Goal: Check status

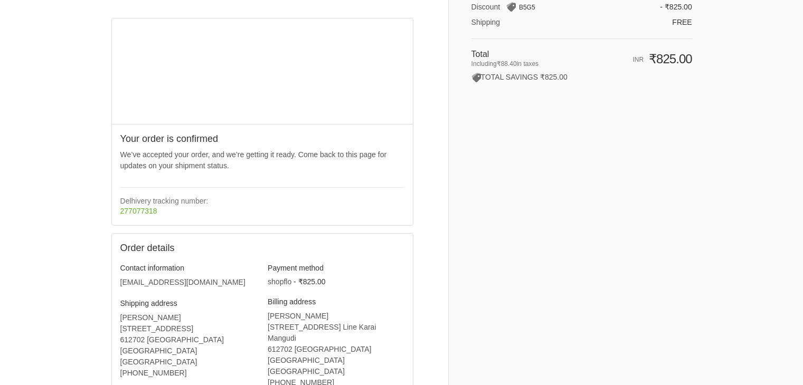
scroll to position [127, 0]
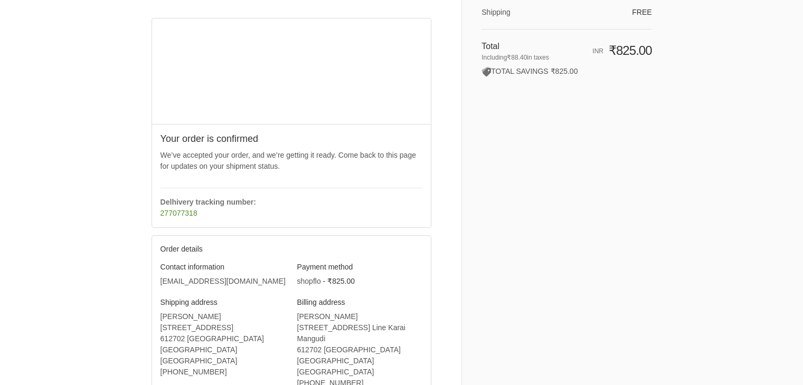
click at [181, 213] on link "277077318" at bounding box center [178, 213] width 37 height 8
drag, startPoint x: 158, startPoint y: 212, endPoint x: 199, endPoint y: 218, distance: 40.5
click at [199, 218] on div "Your order is confirmed We’ve accepted your order, and we’re getting it ready. …" at bounding box center [291, 175] width 279 height 103
copy link "277077318"
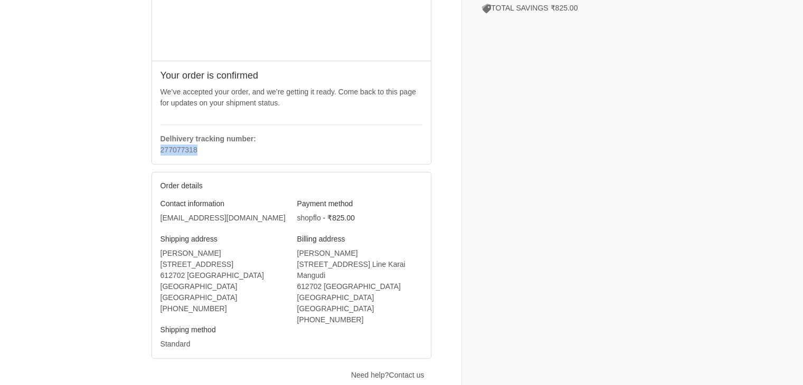
scroll to position [254, 0]
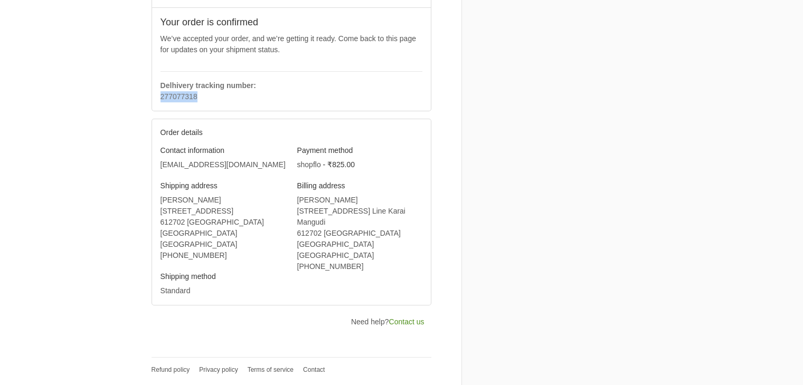
click at [395, 320] on link "Contact us" at bounding box center [406, 322] width 35 height 8
click at [410, 318] on link "Contact us" at bounding box center [406, 322] width 35 height 8
click at [406, 323] on link "Contact us" at bounding box center [406, 322] width 35 height 8
click at [355, 322] on p "Need help? Contact us" at bounding box center [387, 322] width 73 height 11
click at [405, 323] on link "Contact us" at bounding box center [406, 322] width 35 height 8
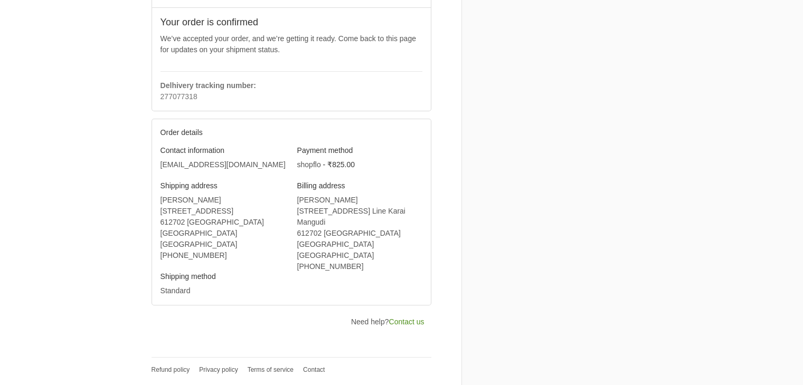
click at [405, 323] on link "Contact us" at bounding box center [406, 322] width 35 height 8
click at [364, 322] on p "Need help? Contact us" at bounding box center [387, 322] width 73 height 11
click at [314, 367] on link "Contact" at bounding box center [314, 369] width 22 height 7
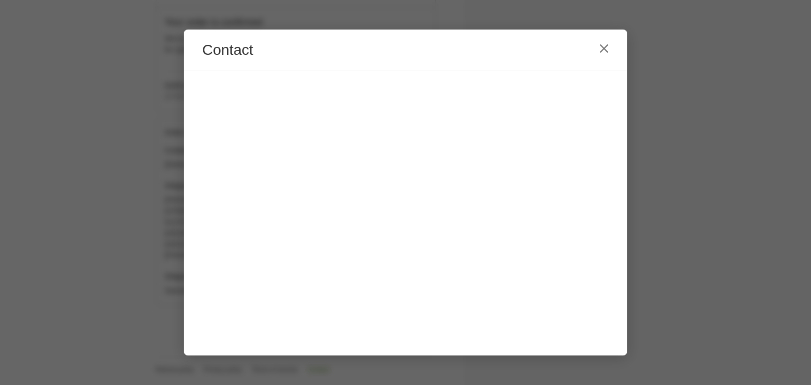
scroll to position [0, 0]
click at [602, 53] on icon "Close" at bounding box center [604, 49] width 10 height 10
